Goal: Transaction & Acquisition: Purchase product/service

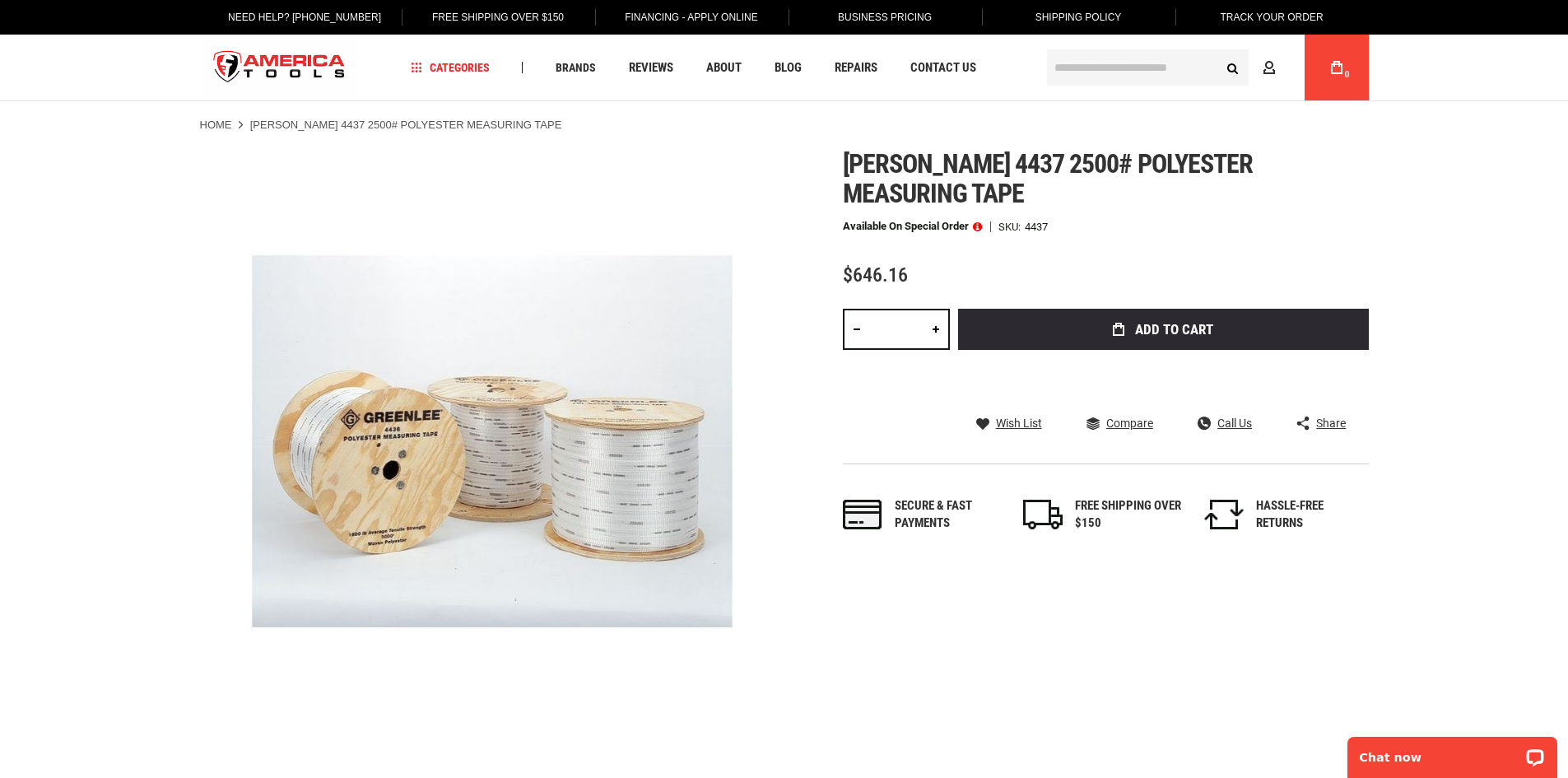
click at [934, 331] on link at bounding box center [935, 329] width 28 height 41
type input "*"
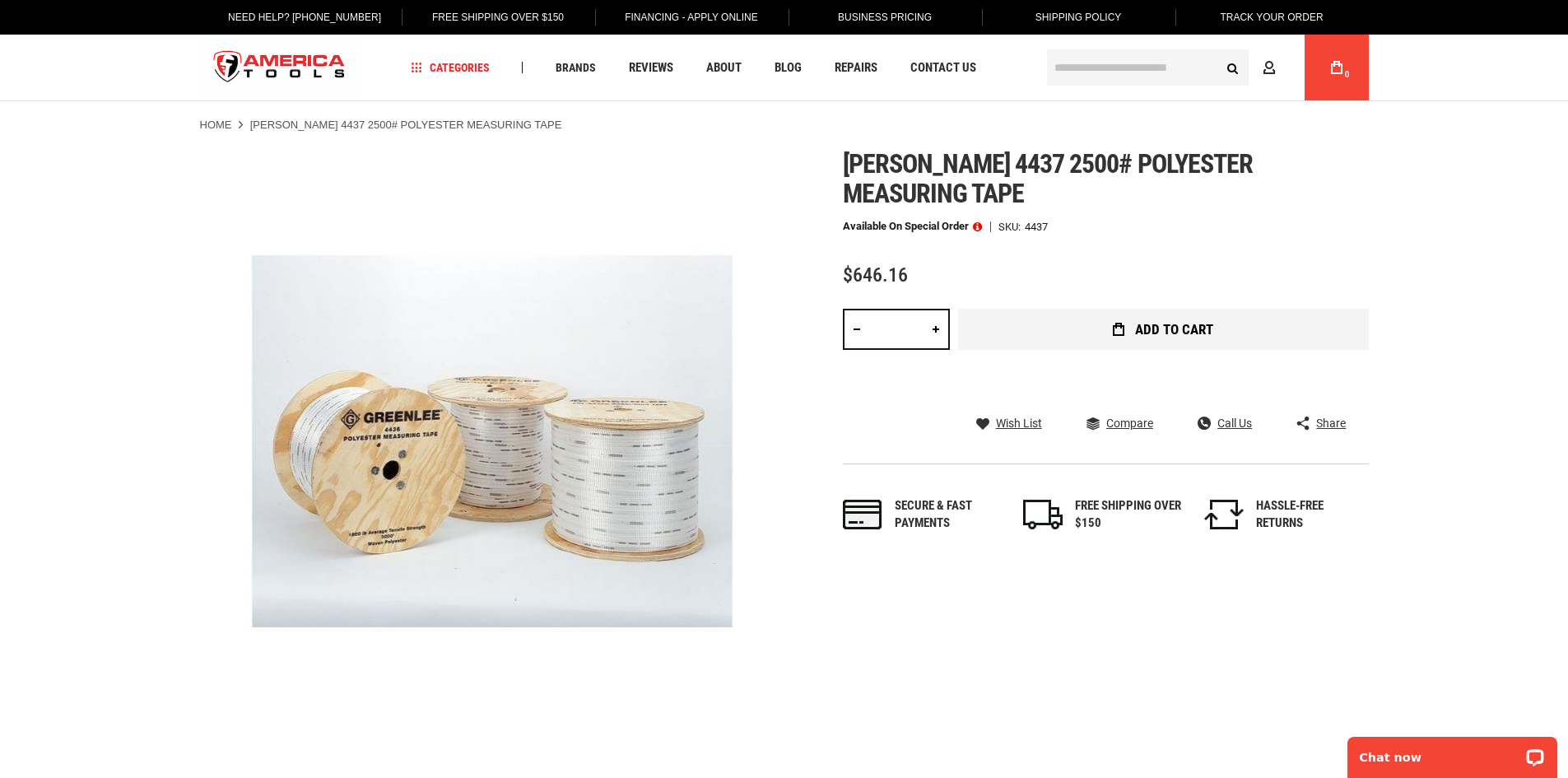
click at [1075, 328] on button "Add to Cart" at bounding box center [1163, 329] width 411 height 41
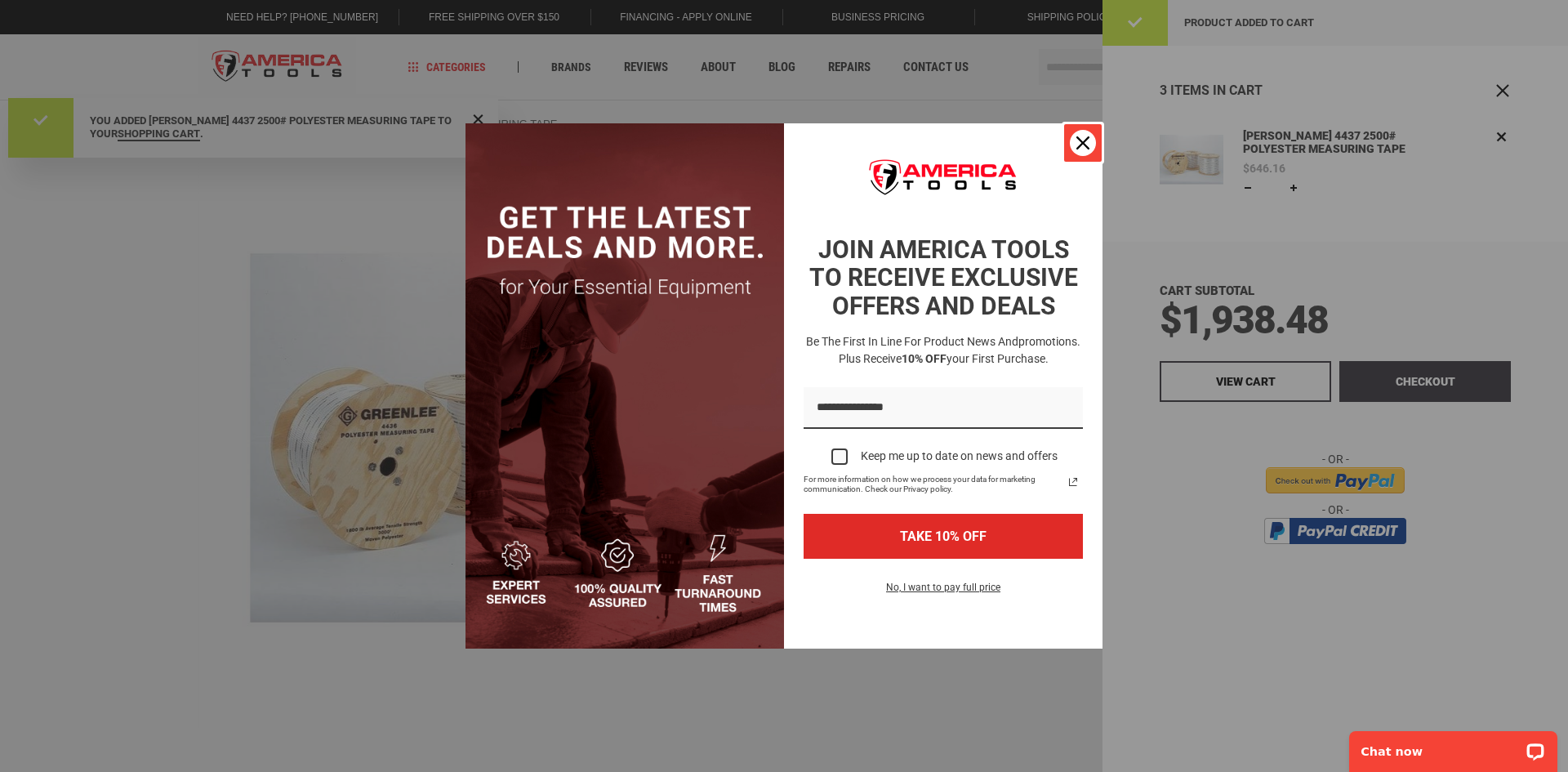
click at [1083, 140] on icon "close icon" at bounding box center [1083, 142] width 13 height 13
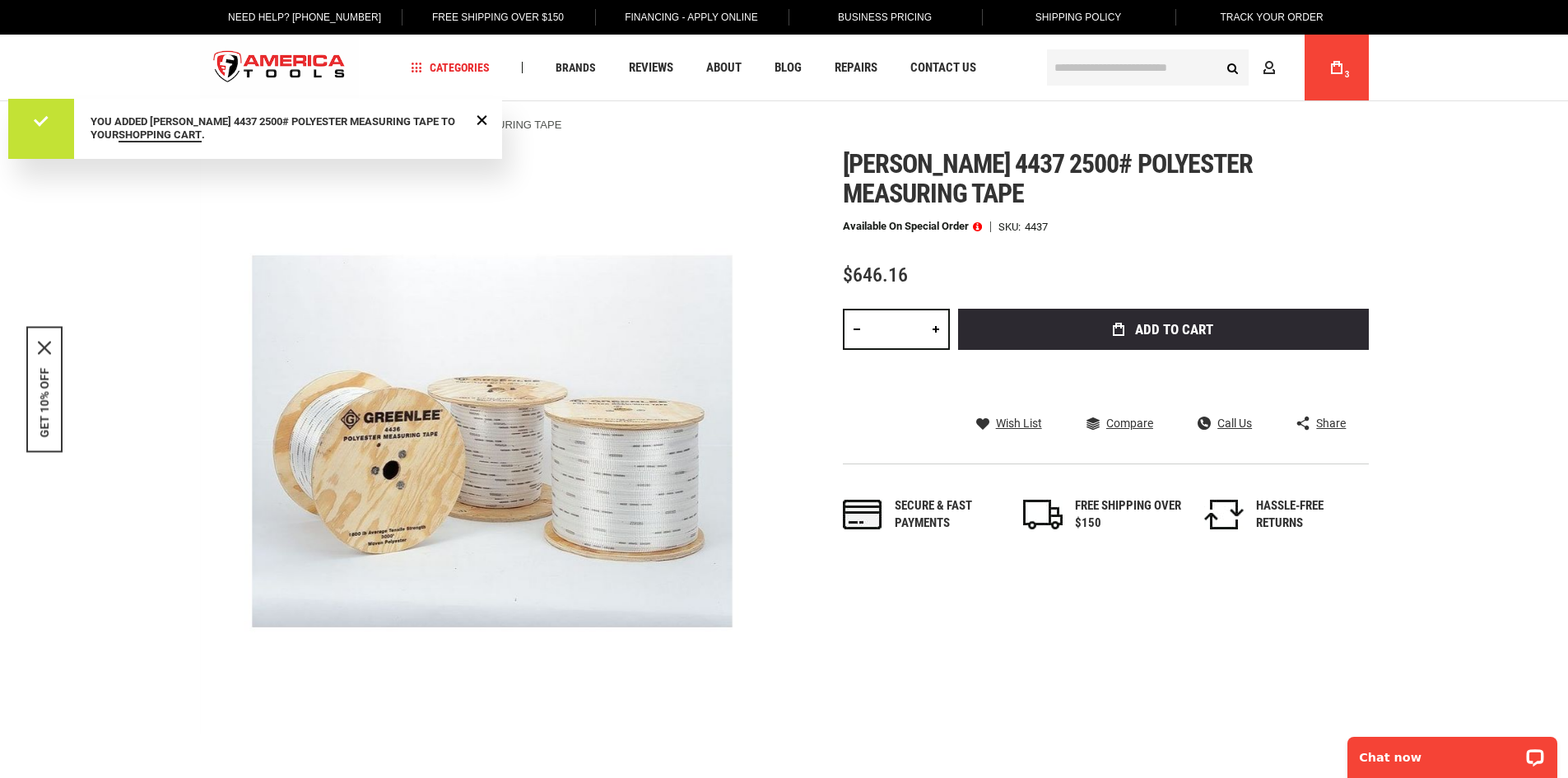
click at [1340, 57] on link "My Cart 3" at bounding box center [1336, 67] width 31 height 66
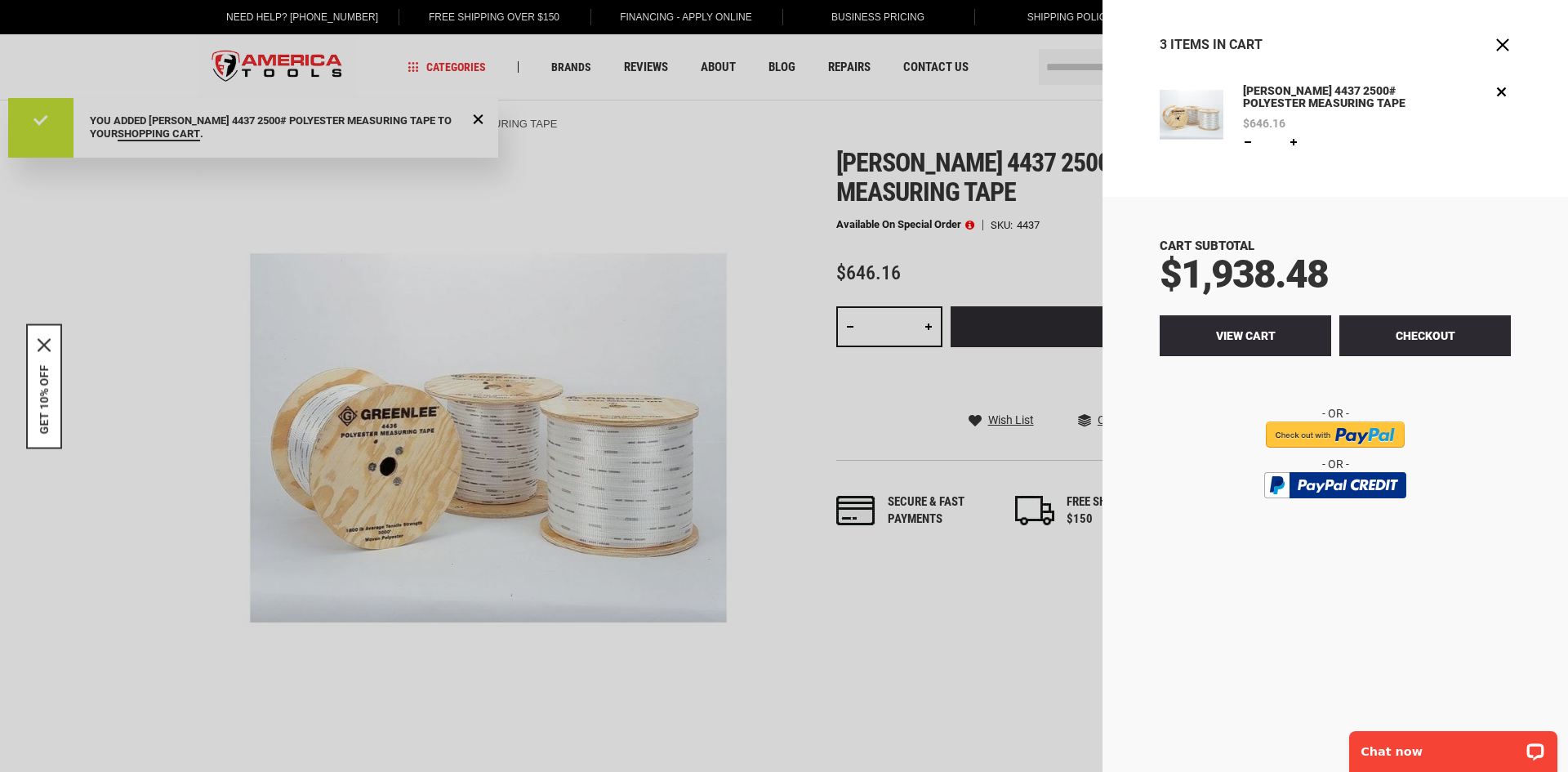
click at [1243, 340] on span "View Cart" at bounding box center [1246, 335] width 60 height 13
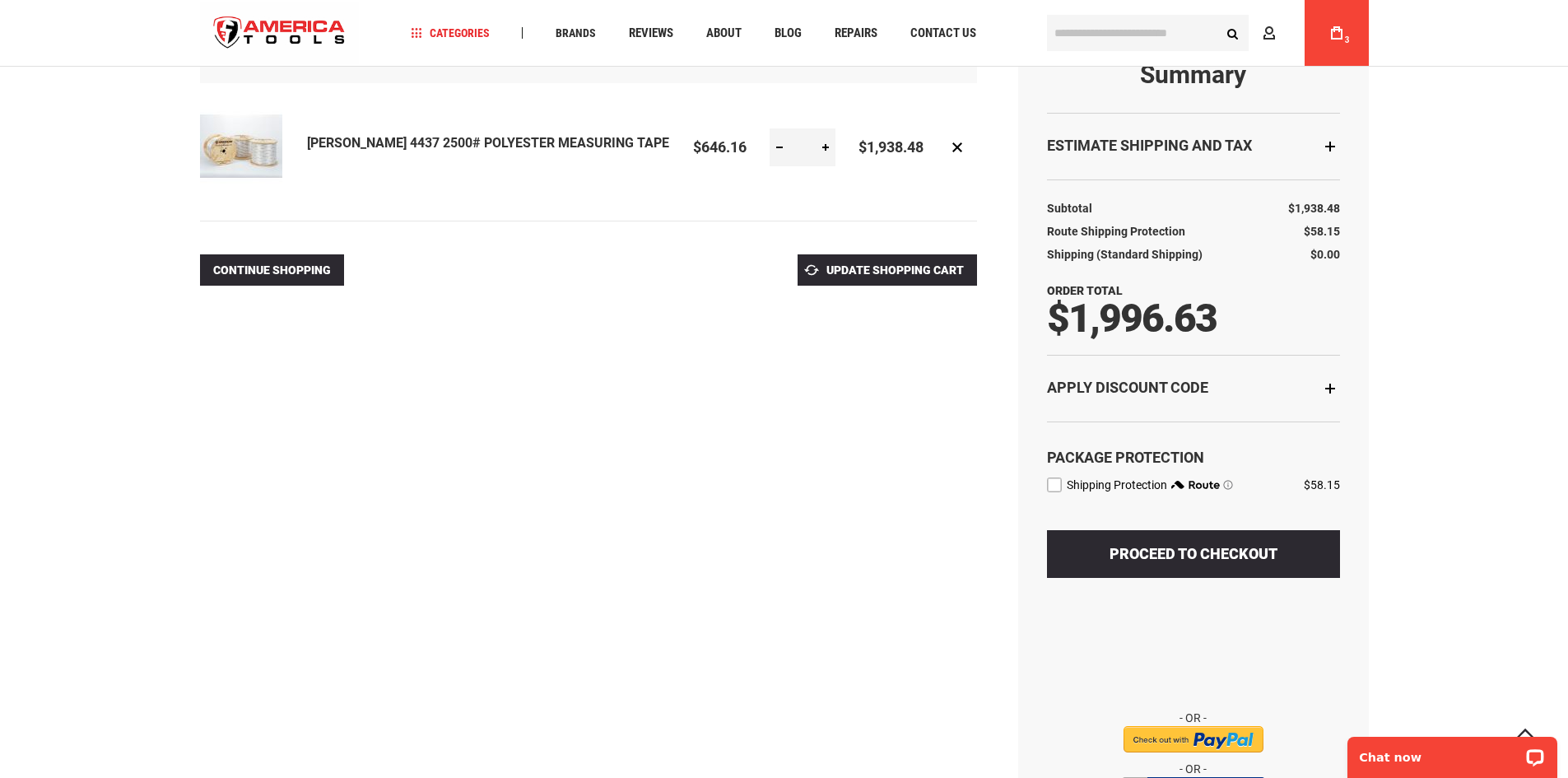
scroll to position [247, 0]
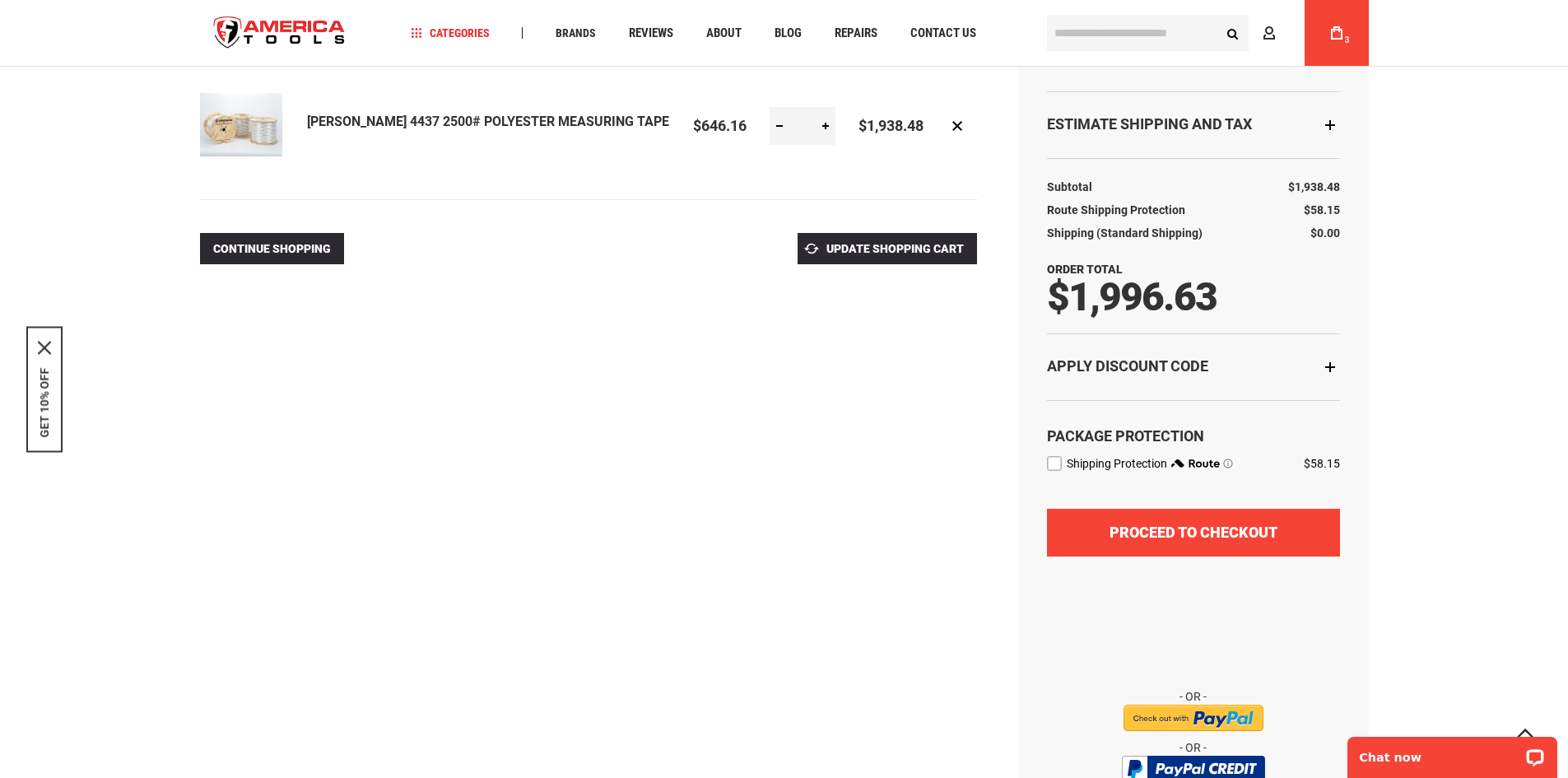
click at [1232, 528] on span "Proceed to Checkout" at bounding box center [1194, 532] width 168 height 17
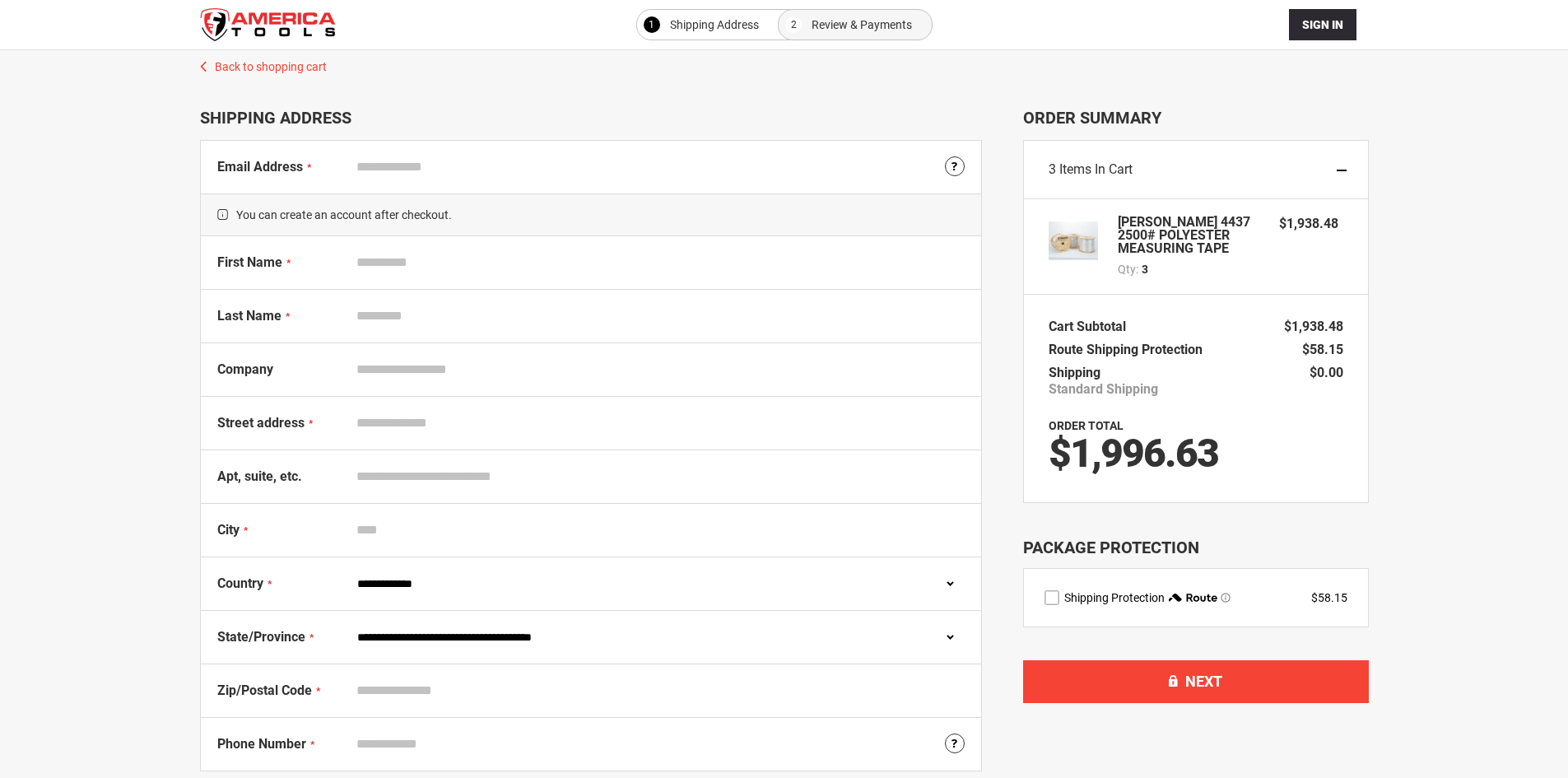
select select "**"
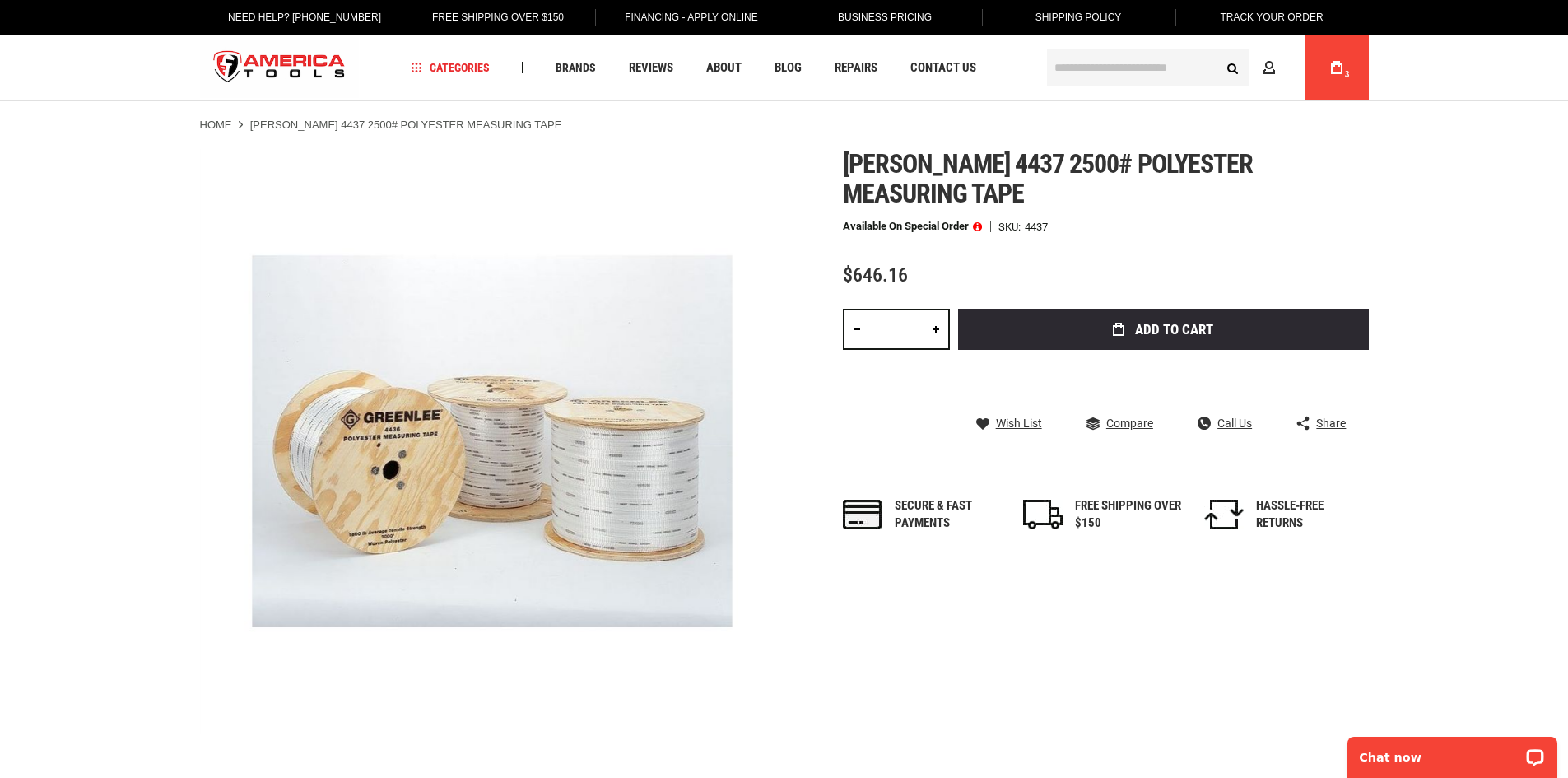
click at [1335, 423] on span "Share" at bounding box center [1331, 423] width 29 height 11
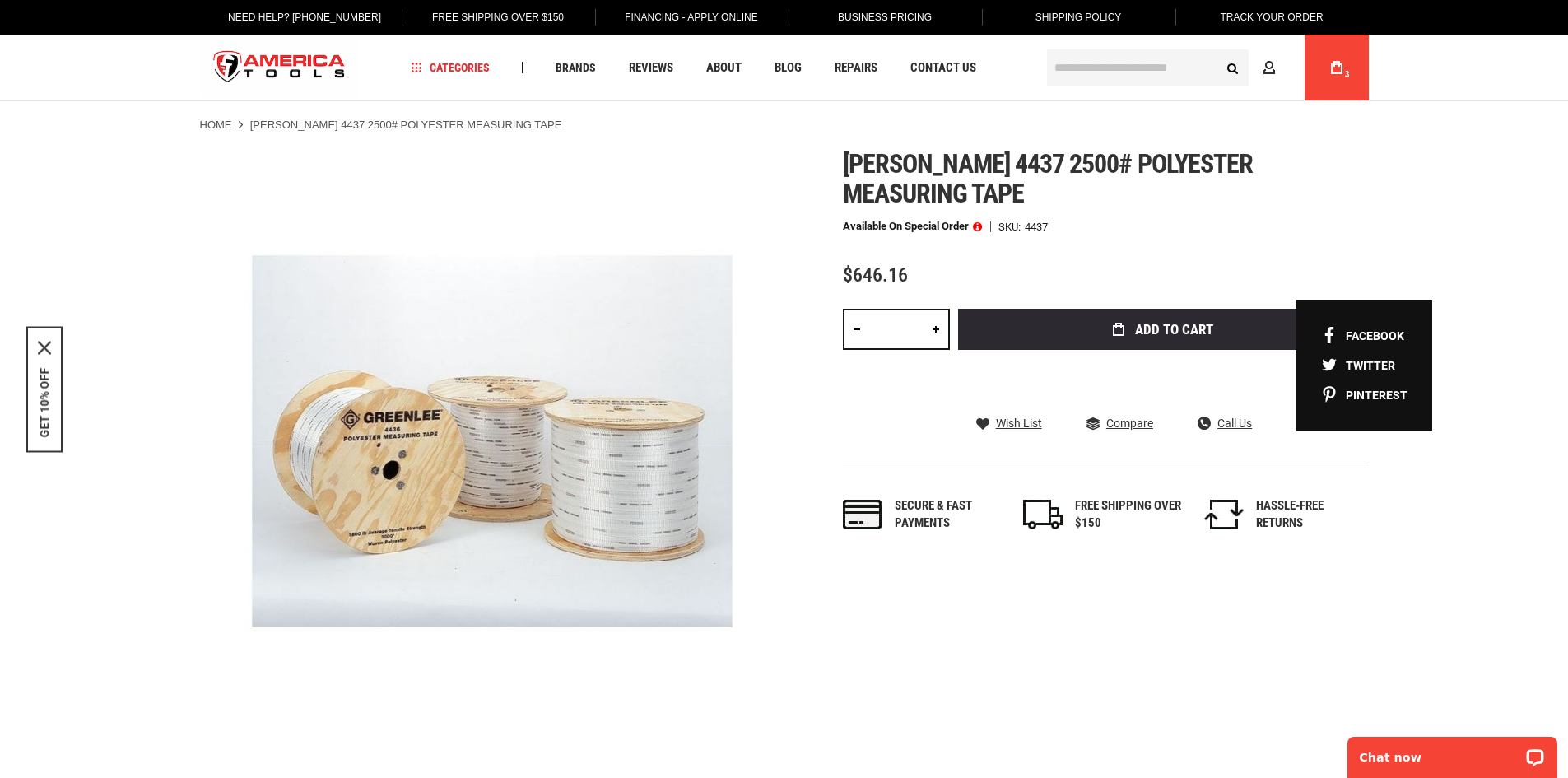
click at [852, 327] on link at bounding box center [857, 329] width 28 height 41
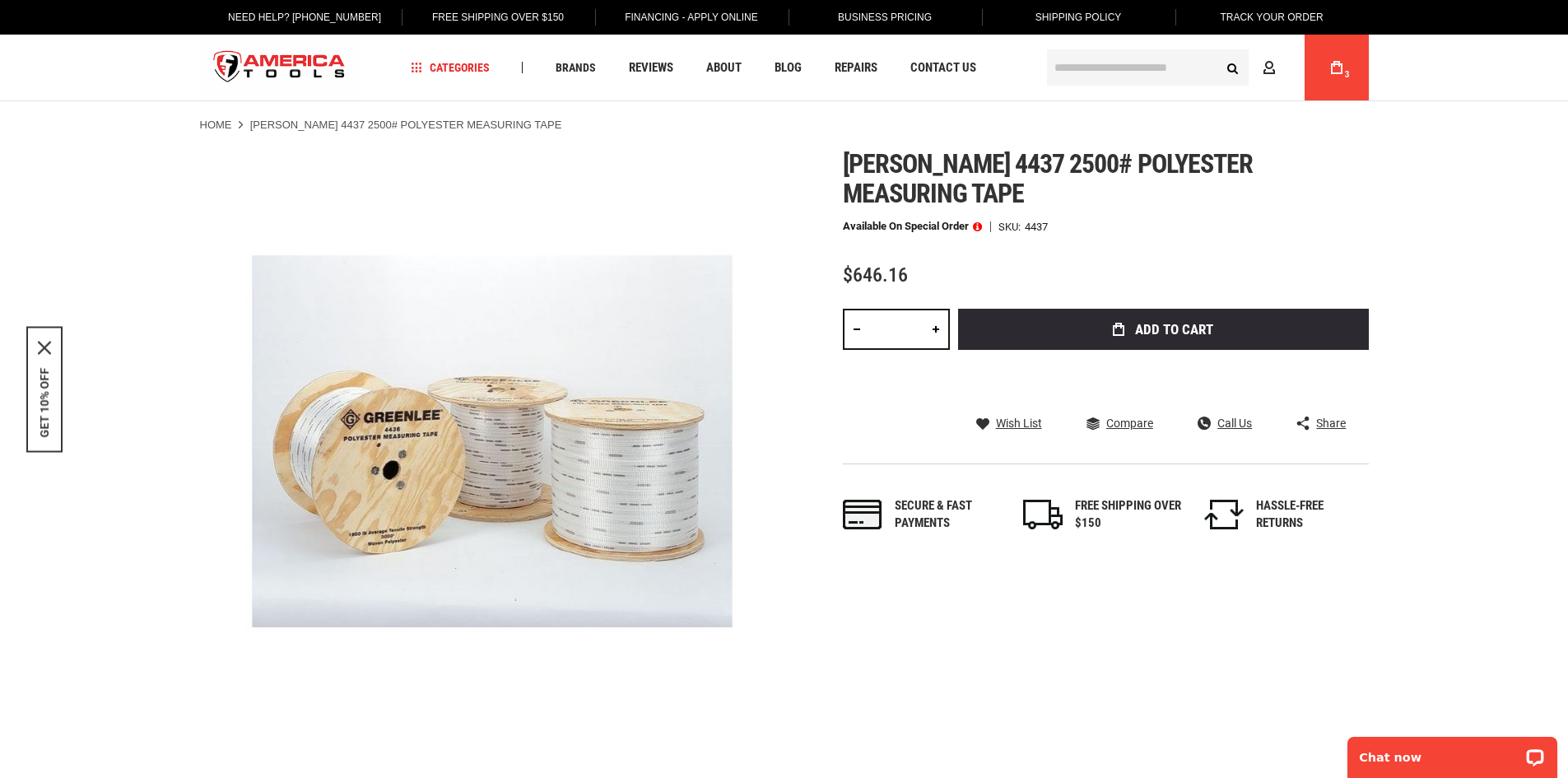
click at [852, 327] on link at bounding box center [857, 329] width 28 height 41
type input "*"
